Goal: Manage account settings

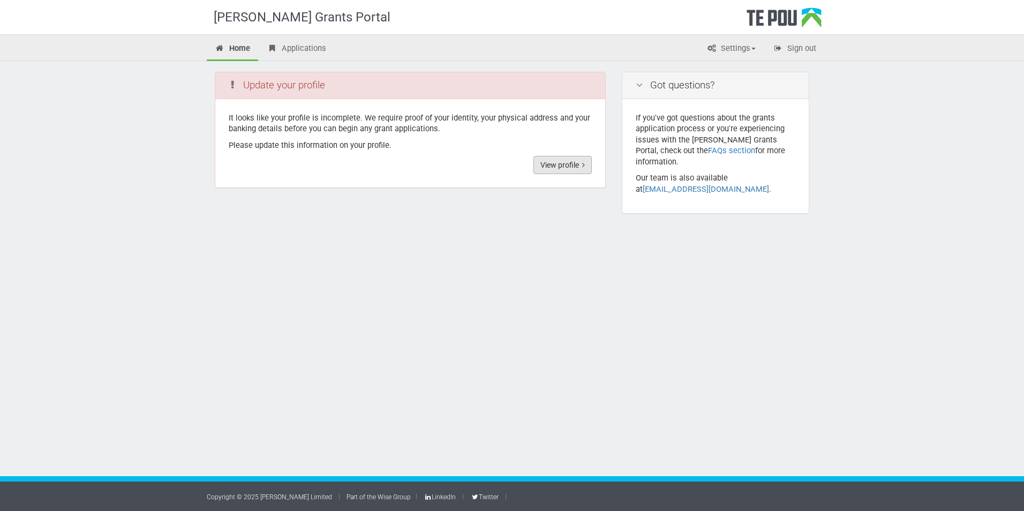
click at [553, 161] on link "View profile" at bounding box center [562, 165] width 58 height 18
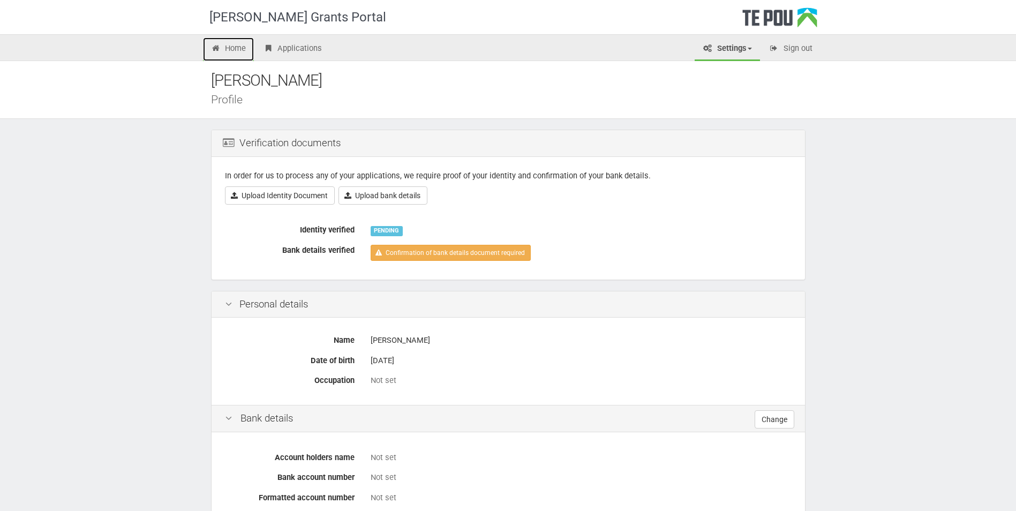
click at [229, 47] on link "Home" at bounding box center [228, 49] width 51 height 24
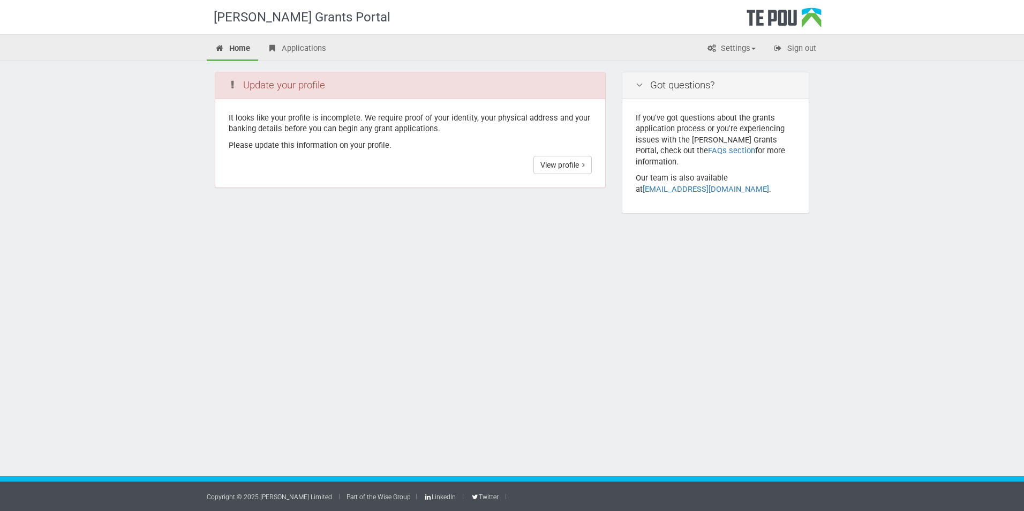
drag, startPoint x: 471, startPoint y: 105, endPoint x: 472, endPoint y: 89, distance: 16.6
click at [472, 89] on div "Update your profile It looks like your profile is incomplete. We require proof …" at bounding box center [410, 130] width 391 height 116
click at [755, 44] on link "Settings" at bounding box center [730, 49] width 65 height 24
click at [857, 125] on div "Te Pou Grants Portal Home Applications Settings Profile My account FAQs Sign ou…" at bounding box center [512, 255] width 1024 height 511
